Goal: Task Accomplishment & Management: Use online tool/utility

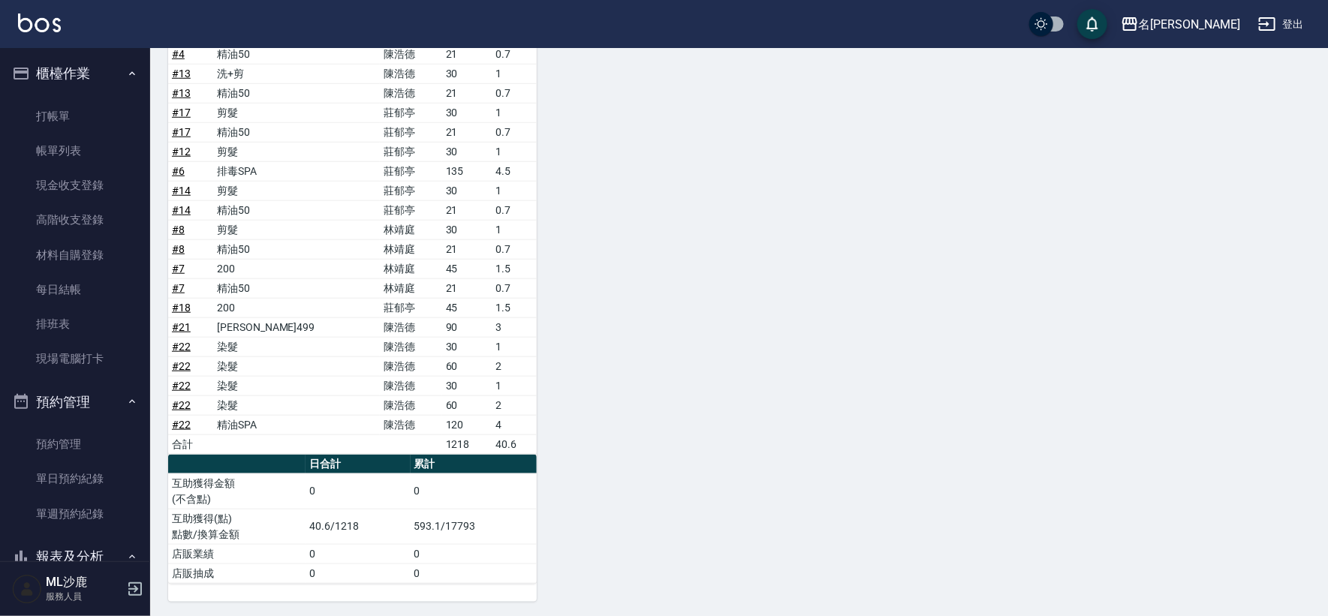
scroll to position [417, 0]
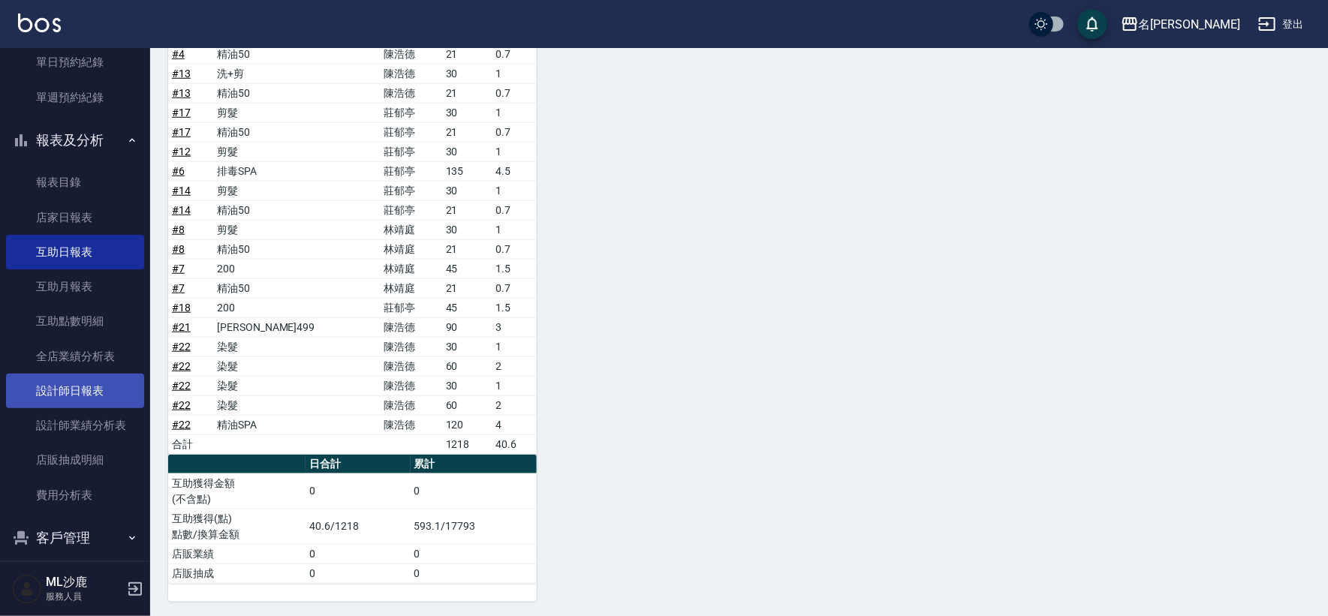
click at [55, 380] on link "設計師日報表" at bounding box center [75, 391] width 138 height 35
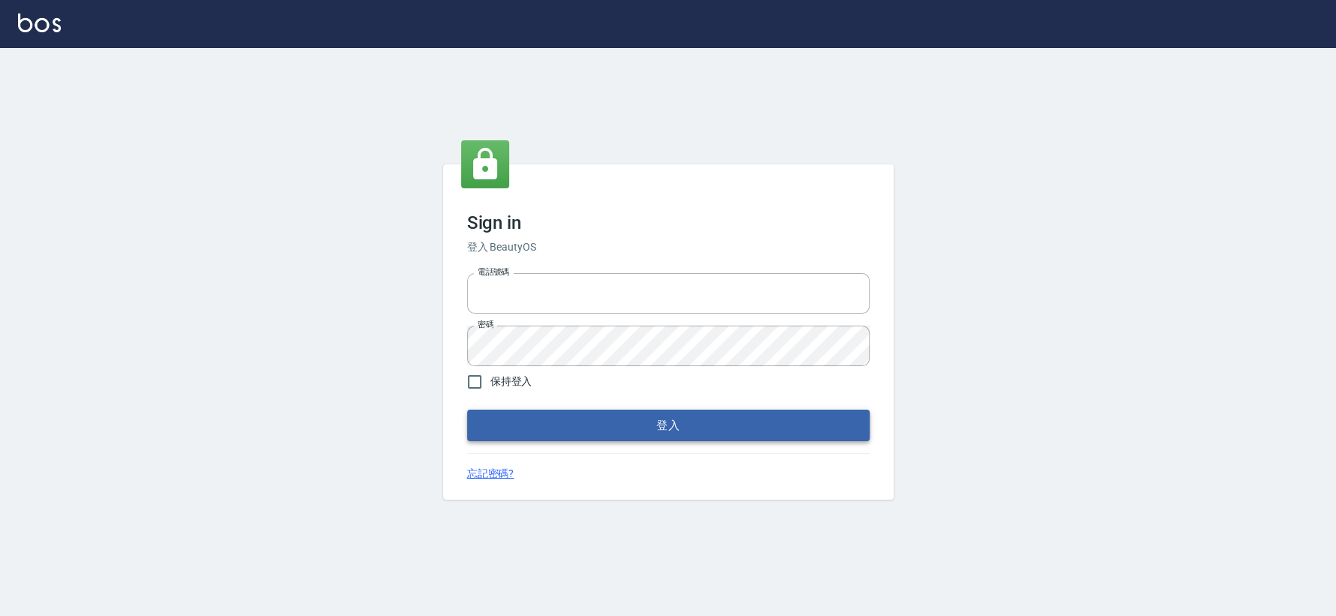
type input "0426653545"
click at [512, 431] on button "登入" at bounding box center [668, 426] width 402 height 32
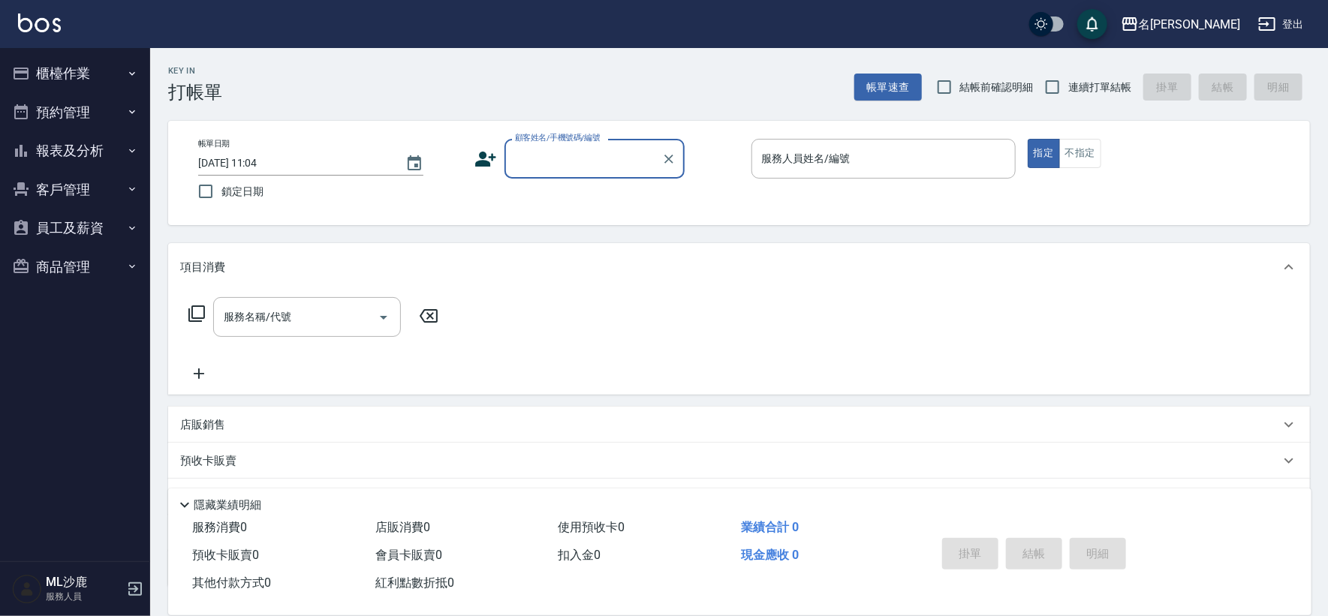
click at [113, 152] on button "報表及分析" at bounding box center [75, 150] width 138 height 39
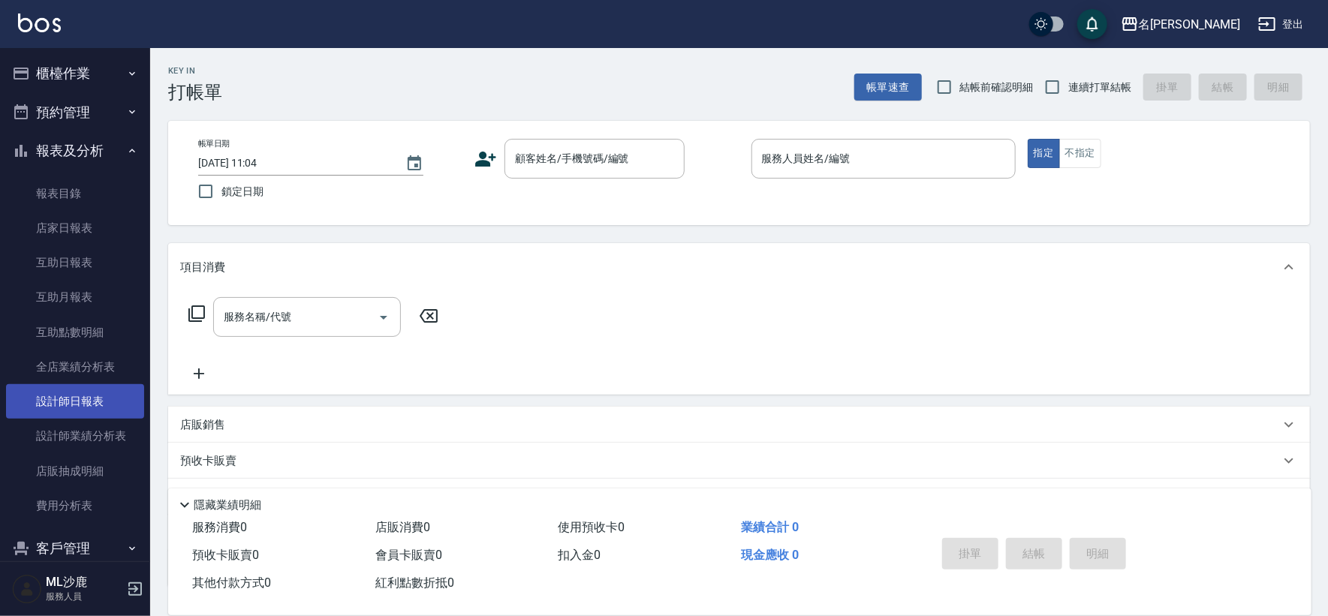
click at [80, 405] on link "設計師日報表" at bounding box center [75, 401] width 138 height 35
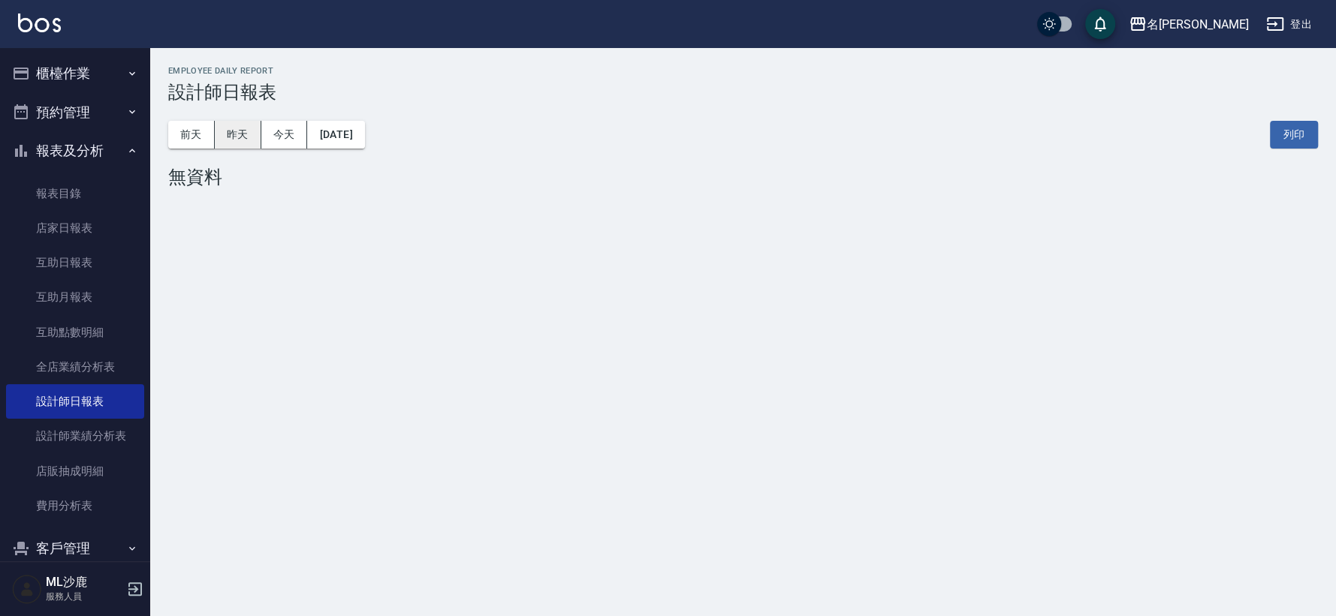
click at [244, 137] on button "昨天" at bounding box center [238, 135] width 47 height 28
click at [245, 137] on button "昨天" at bounding box center [238, 135] width 47 height 28
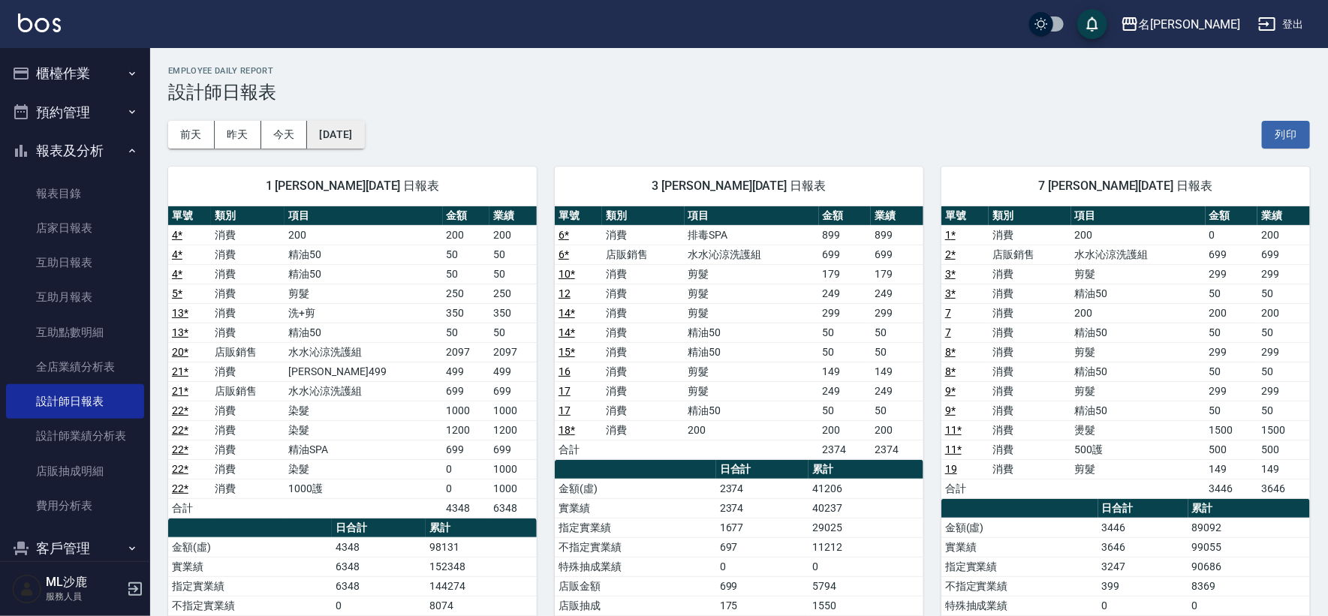
click at [328, 128] on button "[DATE]" at bounding box center [335, 135] width 57 height 28
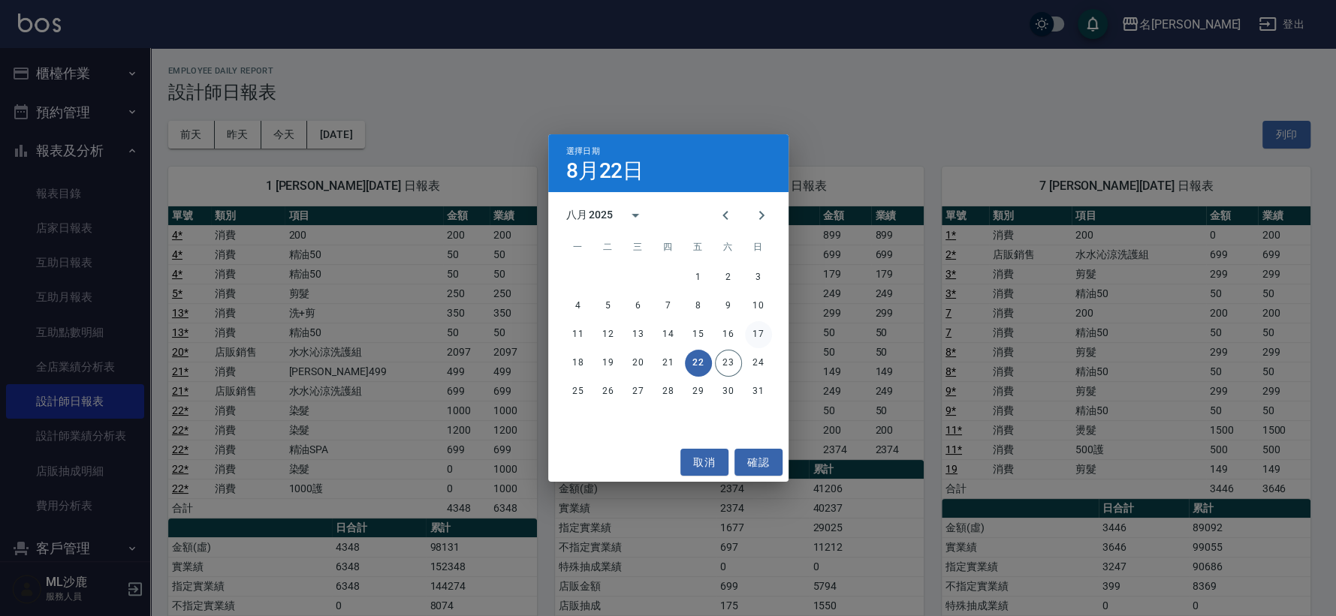
click at [751, 327] on button "17" at bounding box center [758, 334] width 27 height 27
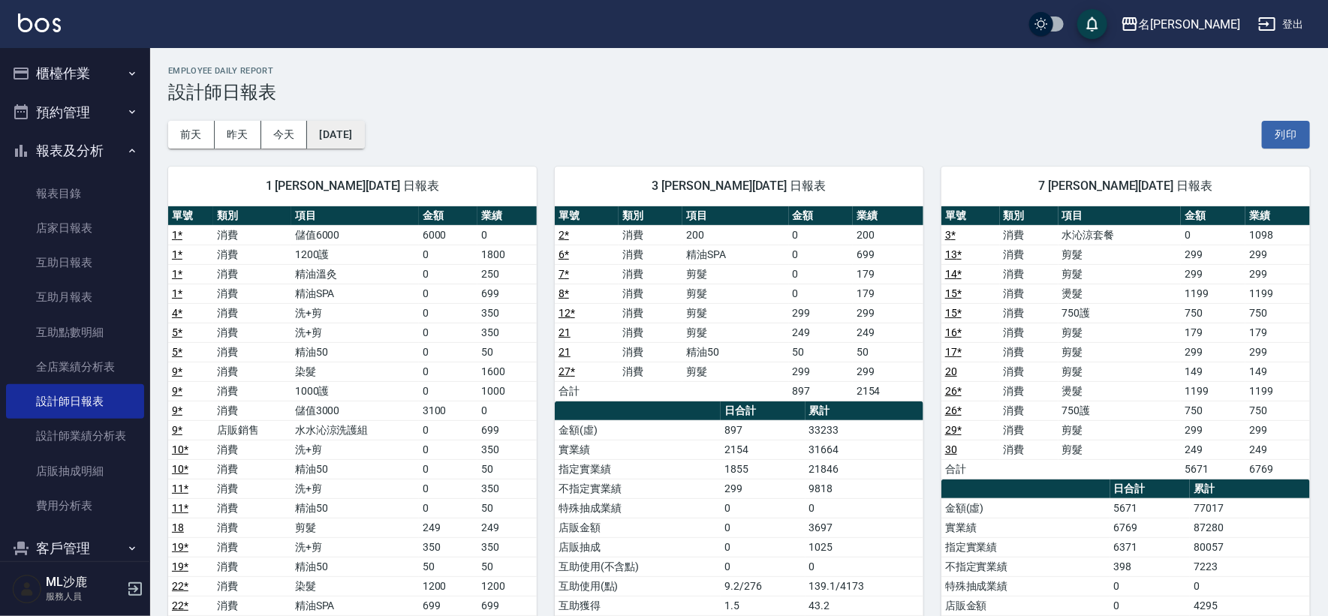
click at [362, 136] on button "[DATE]" at bounding box center [335, 135] width 57 height 28
click at [363, 131] on button "[DATE]" at bounding box center [335, 135] width 57 height 28
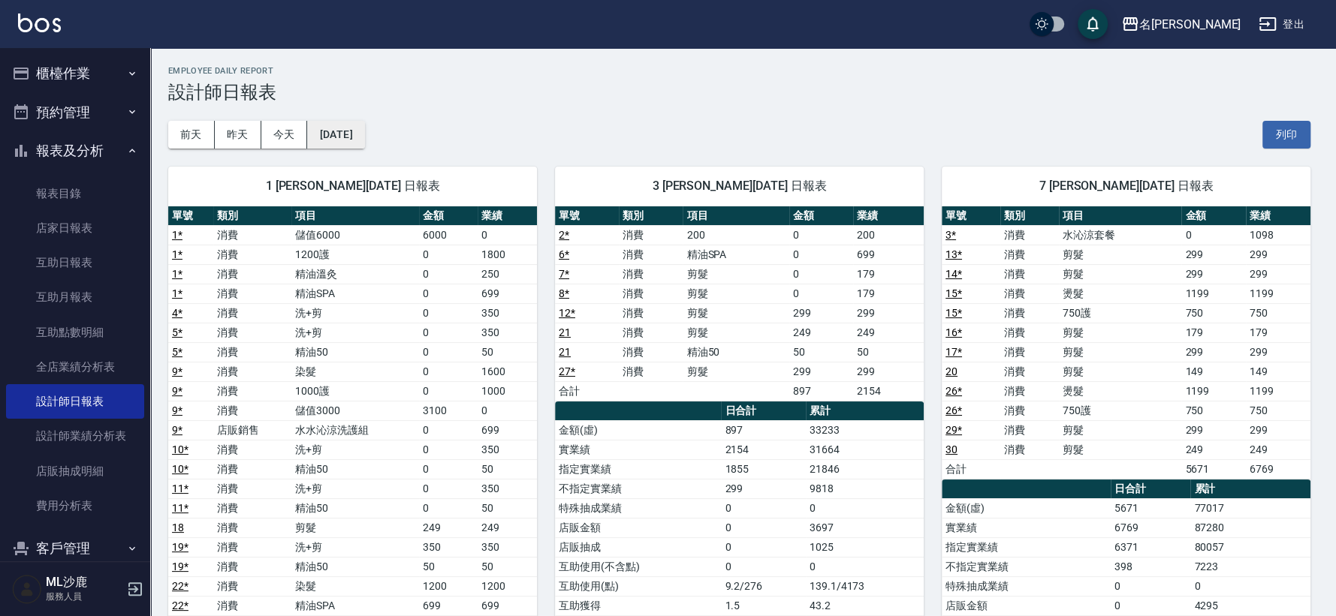
click at [363, 131] on div "選擇日期 8月17日 八月 2025 一 二 三 四 五 六 日 1 2 3 4 5 6 7 8 9 10 11 12 13 14 15 16 17 18 1…" at bounding box center [668, 308] width 1336 height 616
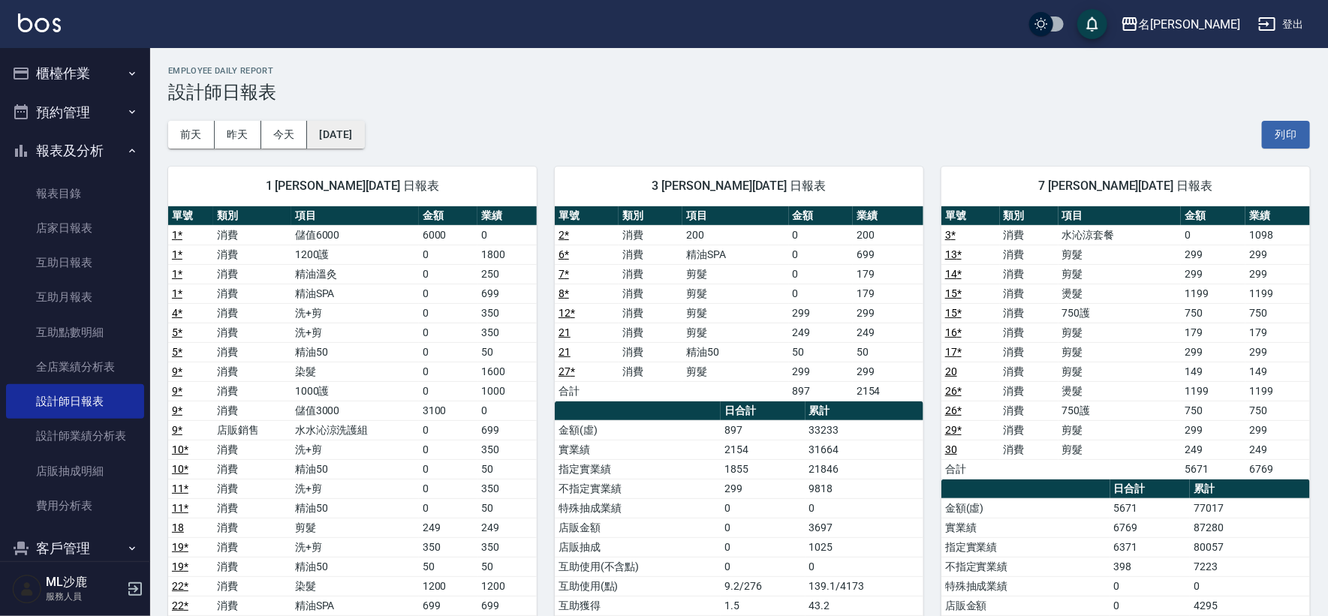
click at [345, 137] on button "[DATE]" at bounding box center [335, 135] width 57 height 28
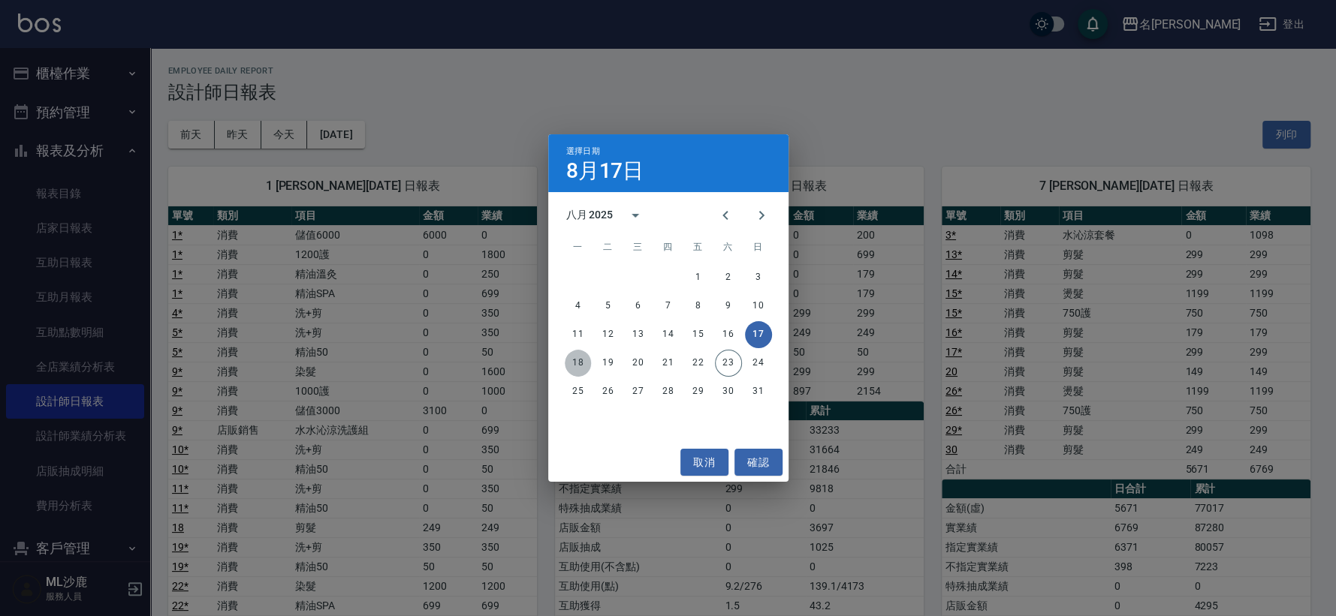
click at [588, 357] on button "18" at bounding box center [578, 363] width 27 height 27
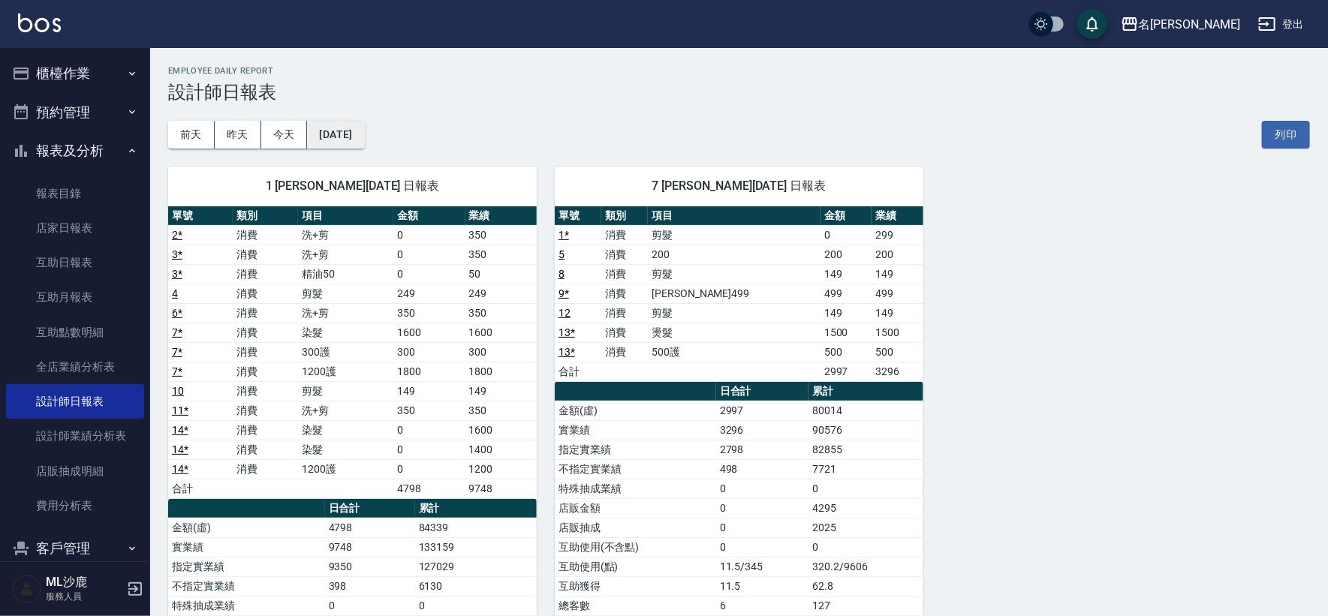
click at [363, 122] on button "[DATE]" at bounding box center [335, 135] width 57 height 28
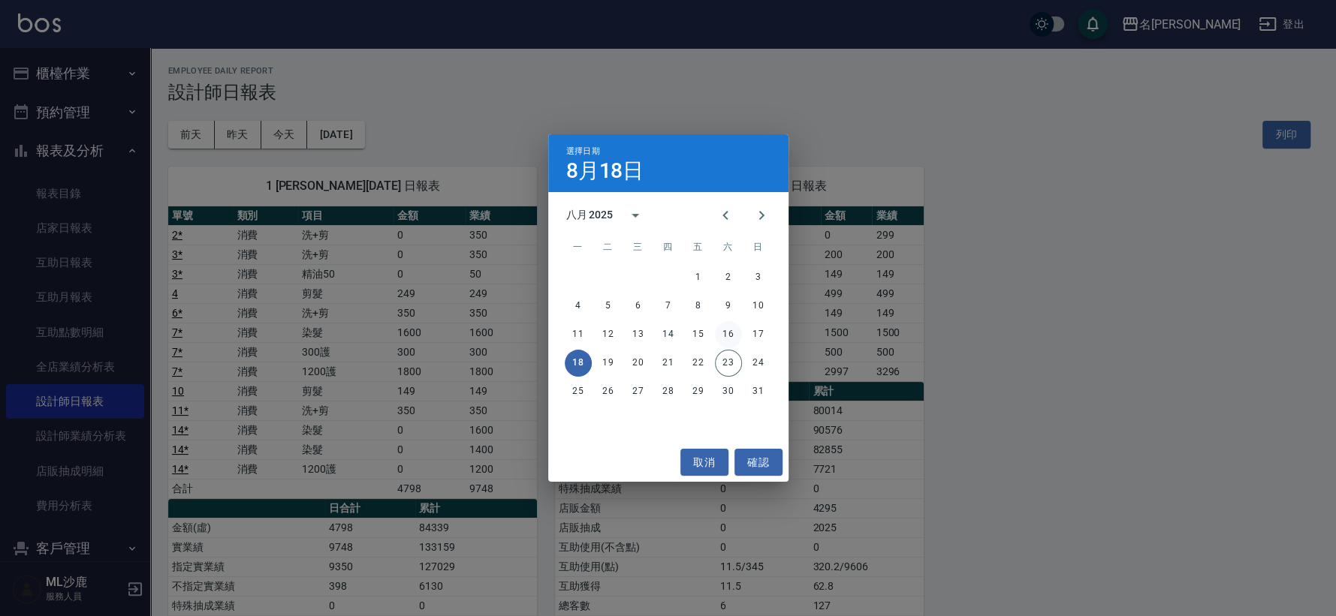
click at [726, 330] on button "16" at bounding box center [728, 334] width 27 height 27
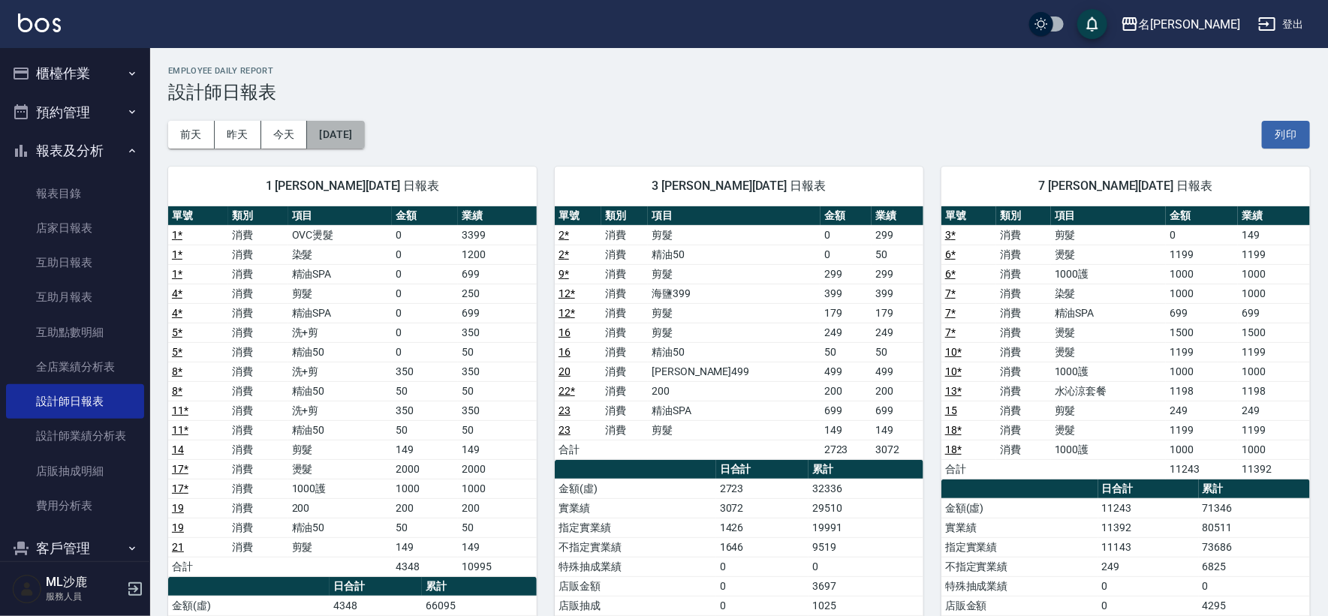
click at [336, 133] on button "[DATE]" at bounding box center [335, 135] width 57 height 28
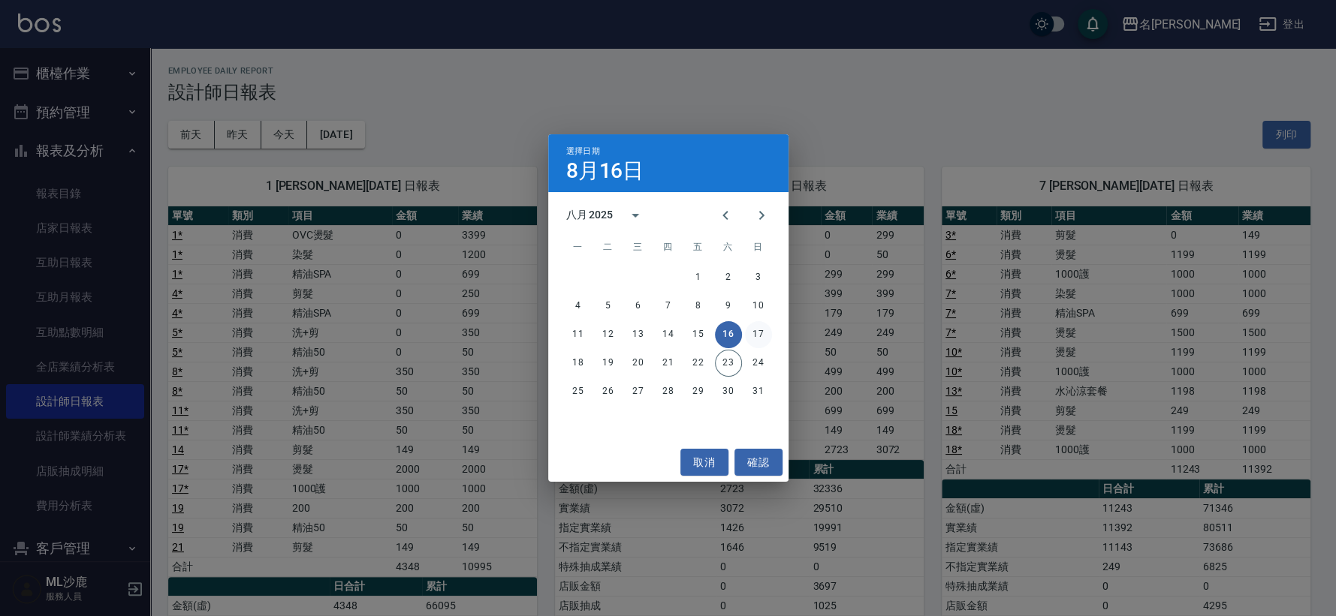
click at [749, 328] on button "17" at bounding box center [758, 334] width 27 height 27
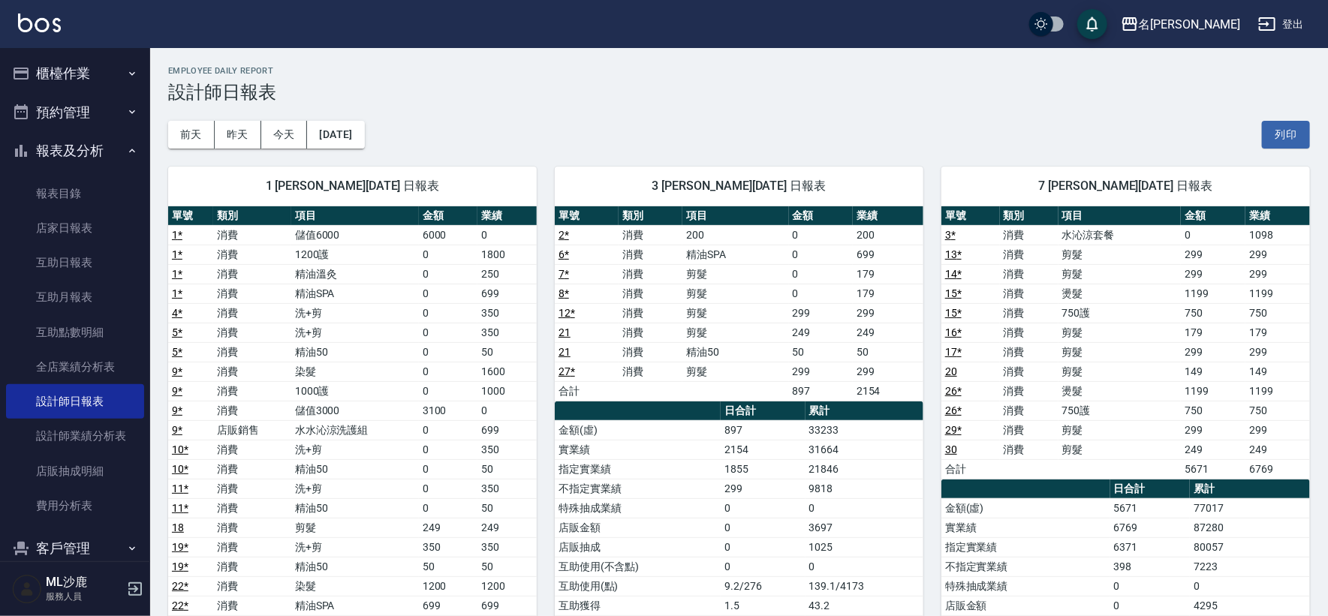
click at [576, 127] on div "[DATE] [DATE] [DATE] [DATE] 列印" at bounding box center [739, 135] width 1142 height 64
click at [62, 195] on link "報表目錄" at bounding box center [75, 193] width 138 height 35
